Goal: Information Seeking & Learning: Learn about a topic

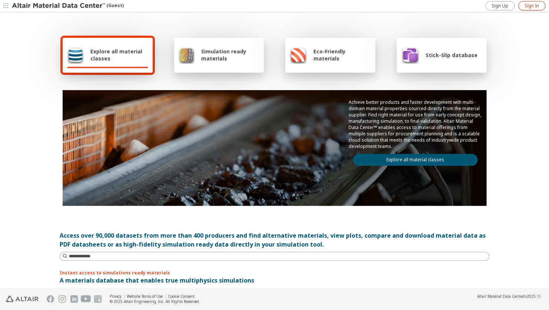
click at [533, 3] on span "Sign In" at bounding box center [531, 6] width 14 height 6
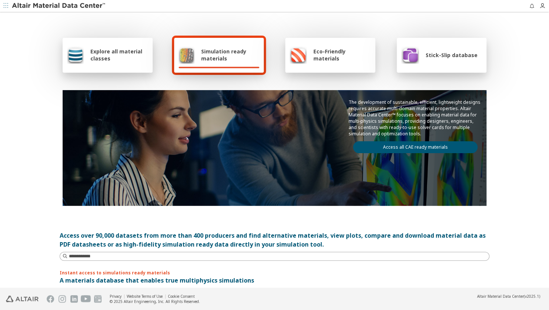
click at [125, 53] on span "Explore all material classes" at bounding box center [119, 55] width 58 height 14
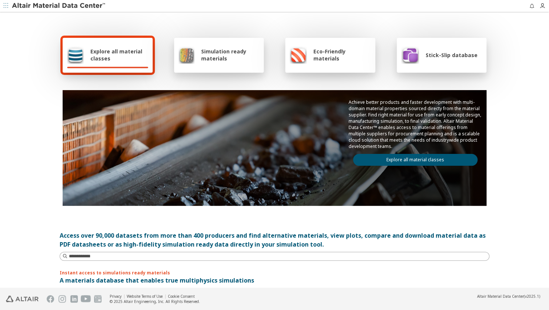
scroll to position [118, 0]
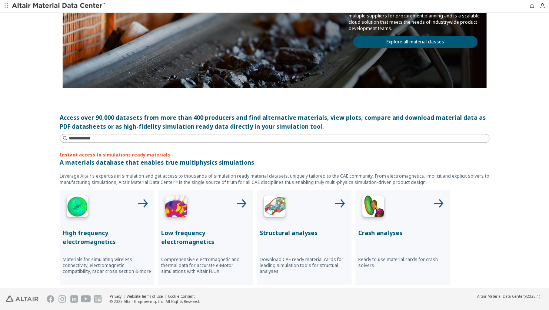
click at [219, 143] on div "Explore all material classes Simulation ready materials Eco-Friendly materials …" at bounding box center [274, 32] width 444 height 275
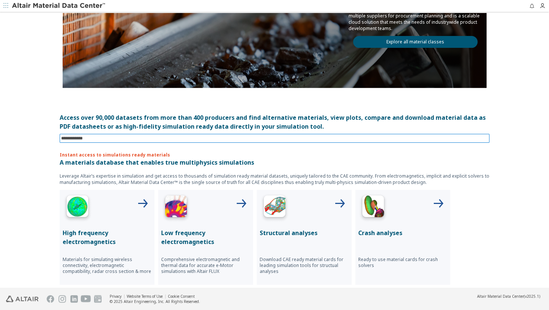
click at [228, 140] on input at bounding box center [275, 138] width 428 height 8
type input "********"
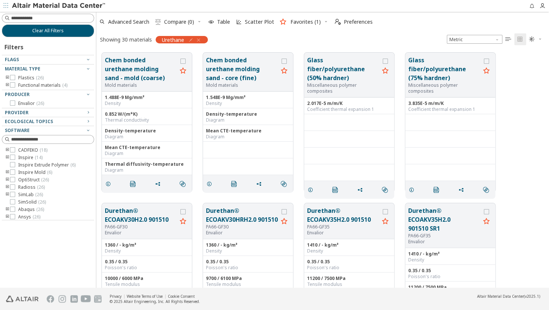
click at [198, 40] on icon "button" at bounding box center [199, 40] width 6 height 6
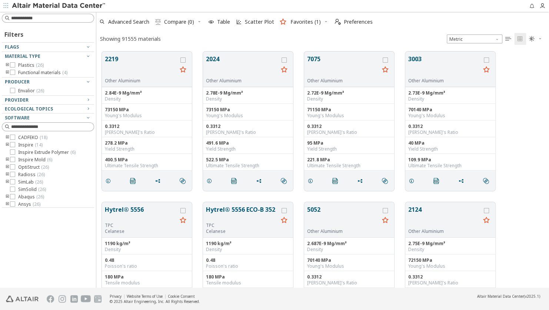
scroll to position [6, 6]
click at [60, 19] on input at bounding box center [52, 17] width 83 height 7
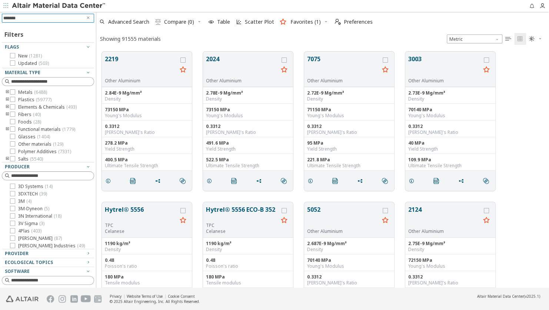
type input "********"
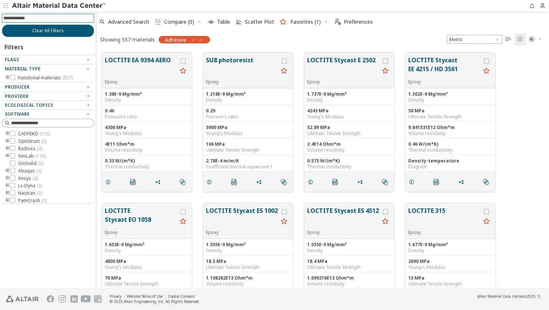
click at [58, 16] on input at bounding box center [48, 18] width 91 height 8
paste input "********"
type input "*******"
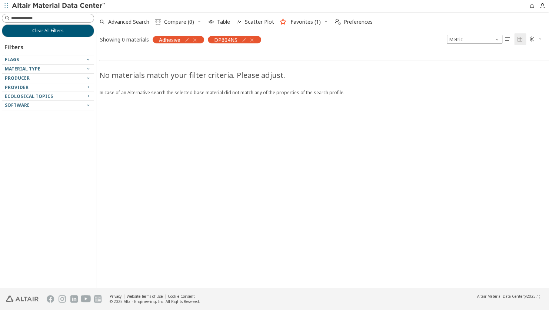
click at [196, 40] on icon "button" at bounding box center [195, 40] width 6 height 6
click at [197, 39] on icon "button" at bounding box center [197, 40] width 6 height 6
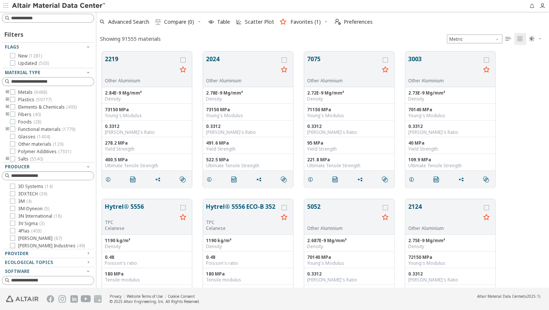
scroll to position [6, 6]
click at [526, 84] on div "2219 Other Aluminium 2.84E-9 Mg/mm³ Density 73150 MPa Young's Modulus 0.3312 Po…" at bounding box center [322, 119] width 453 height 147
click at [322, 21] on button "Favorites (1)" at bounding box center [300, 22] width 47 height 16
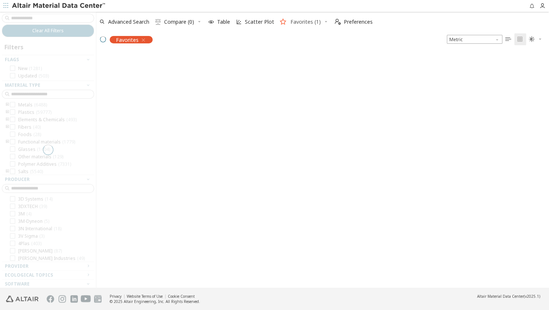
scroll to position [235, 447]
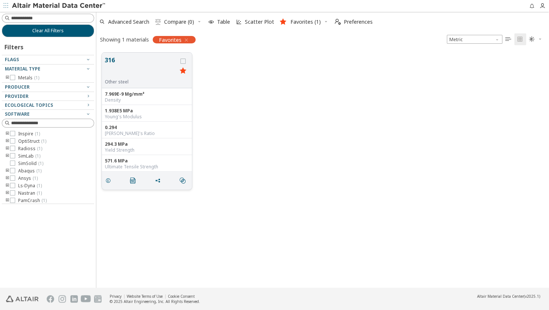
click at [183, 71] on icon "grid" at bounding box center [183, 70] width 9 height 9
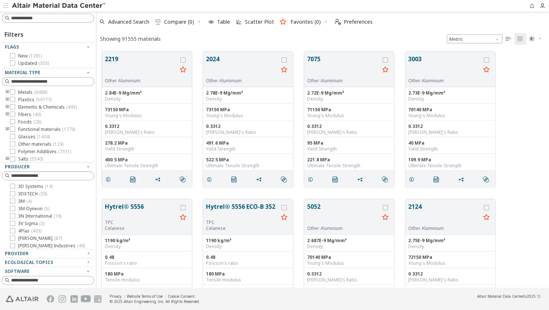
scroll to position [236, 447]
